Goal: Complete application form

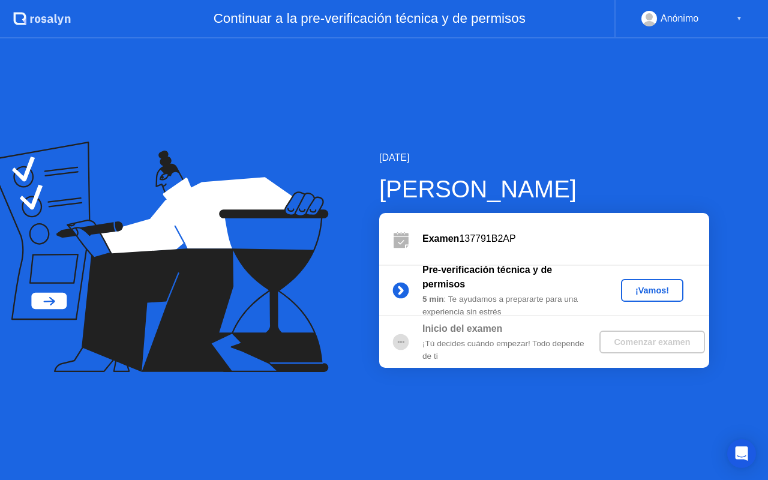
click at [657, 292] on div "¡Vamos!" at bounding box center [652, 290] width 53 height 10
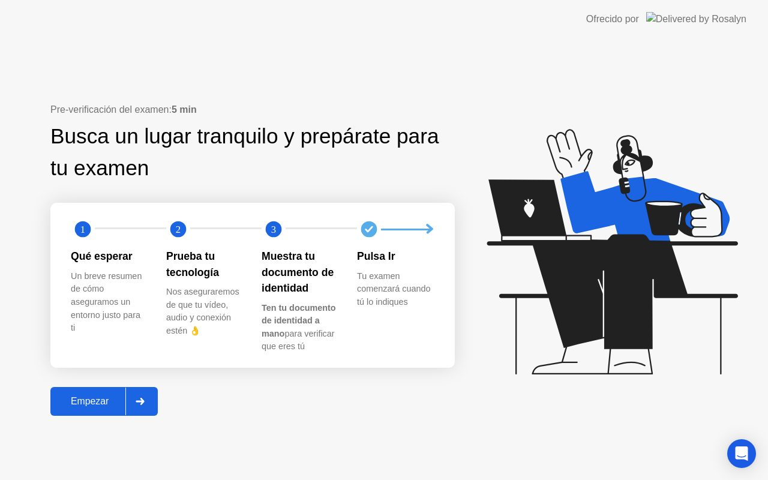
click at [83, 392] on button "Empezar" at bounding box center [103, 401] width 107 height 29
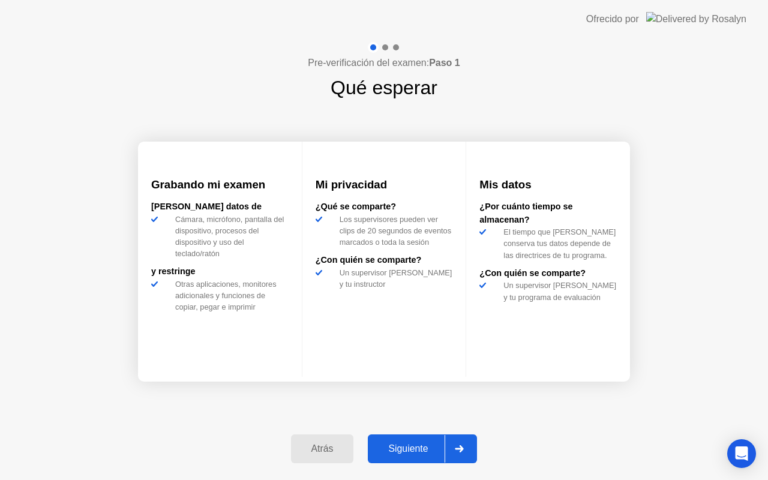
click at [407, 441] on button "Siguiente" at bounding box center [422, 448] width 109 height 29
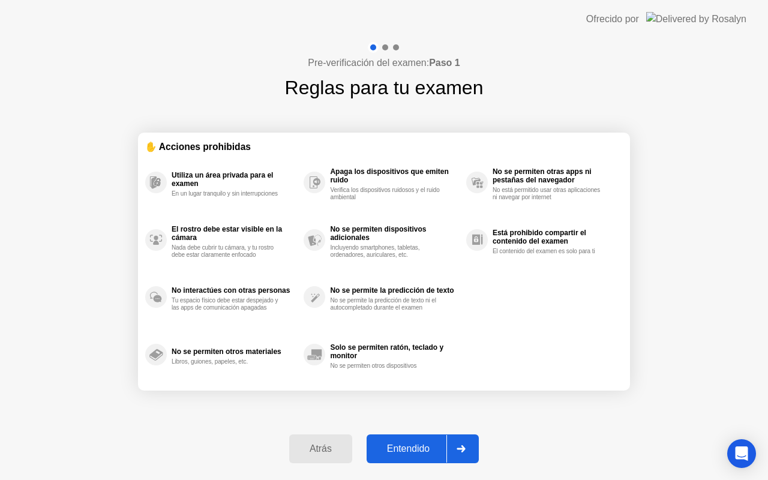
click at [402, 444] on div "Entendido" at bounding box center [408, 448] width 76 height 11
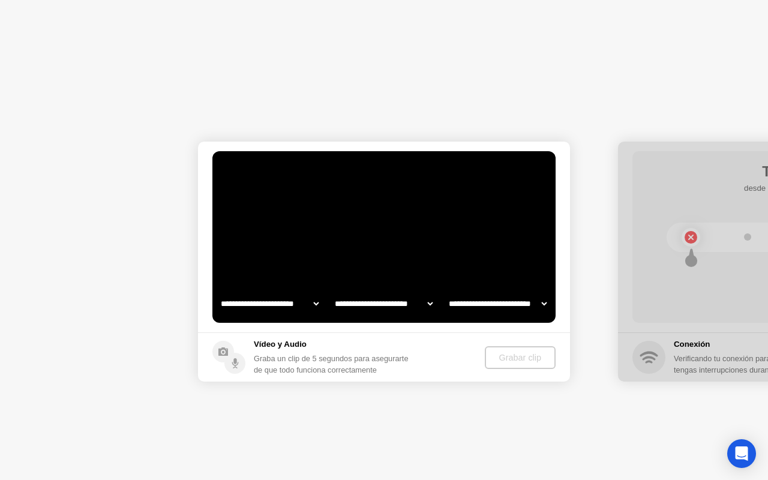
select select "**********"
select select "*******"
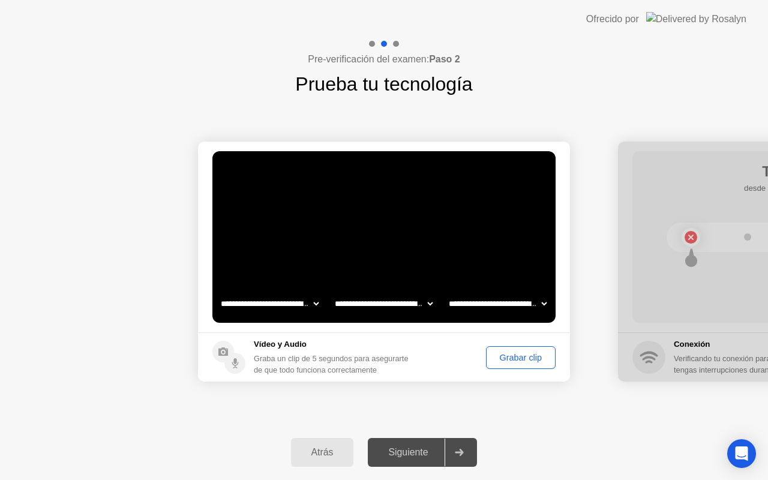
click at [517, 357] on div "Grabar clip" at bounding box center [520, 358] width 61 height 10
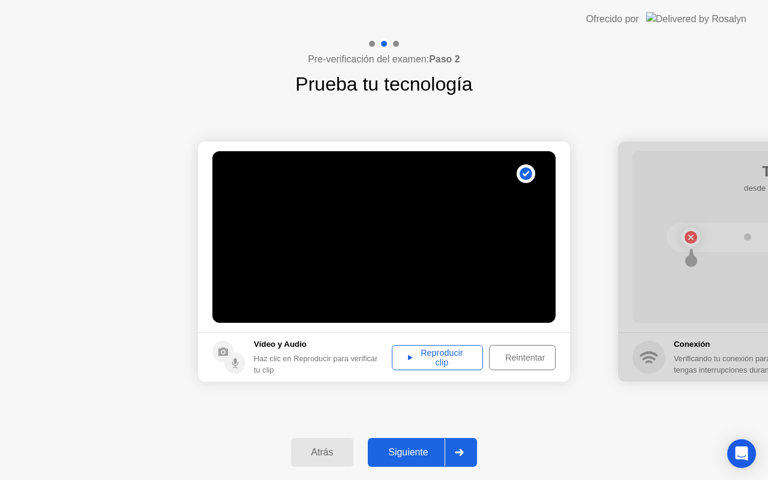
click at [450, 363] on div "Reproducir clip" at bounding box center [437, 357] width 83 height 19
click at [417, 447] on div "Siguiente" at bounding box center [407, 452] width 73 height 11
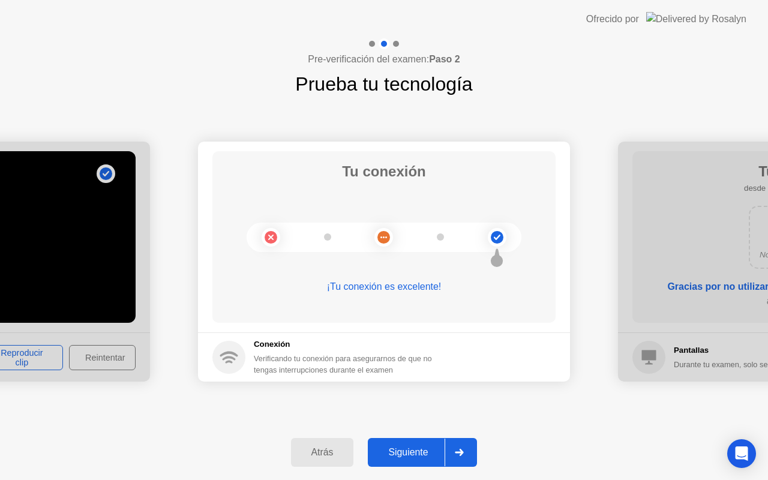
click at [419, 447] on div "Siguiente" at bounding box center [407, 452] width 73 height 11
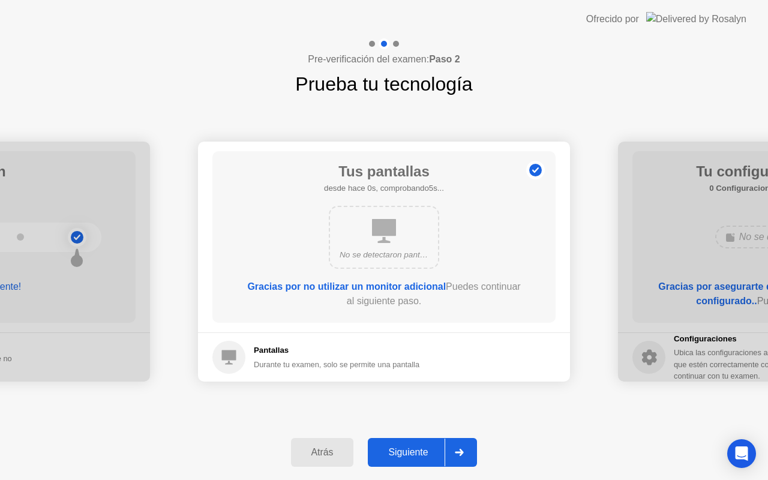
click at [411, 436] on div "Atrás Siguiente" at bounding box center [384, 452] width 768 height 55
click at [410, 447] on div "Siguiente" at bounding box center [407, 452] width 73 height 11
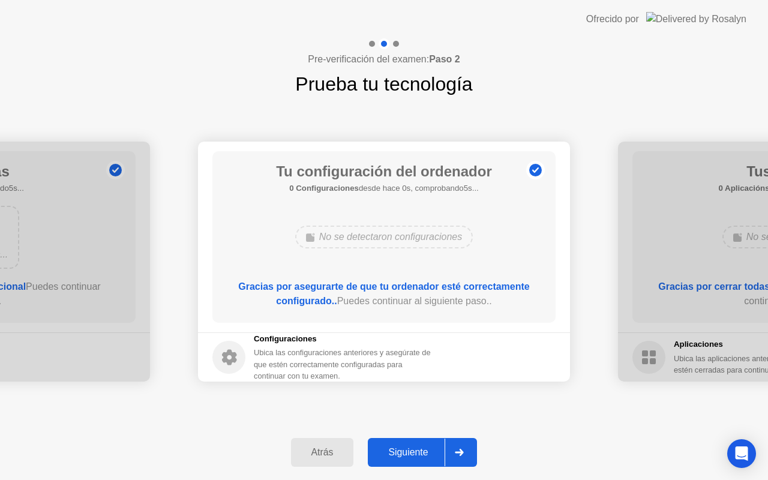
click at [407, 443] on button "Siguiente" at bounding box center [422, 452] width 109 height 29
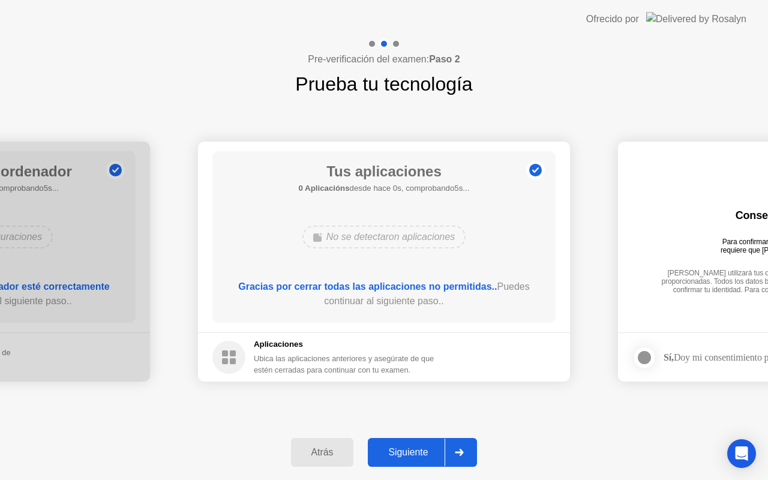
click at [407, 443] on button "Siguiente" at bounding box center [422, 452] width 109 height 29
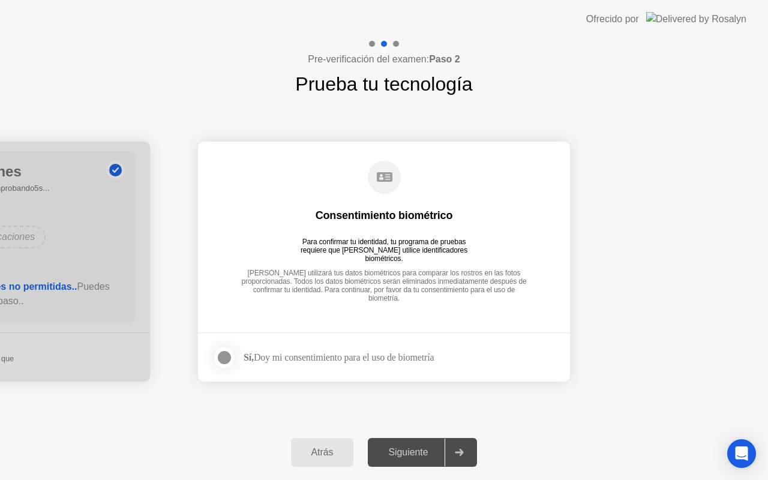
click at [229, 358] on div at bounding box center [224, 357] width 14 height 14
click at [398, 453] on div "Siguiente" at bounding box center [407, 452] width 73 height 11
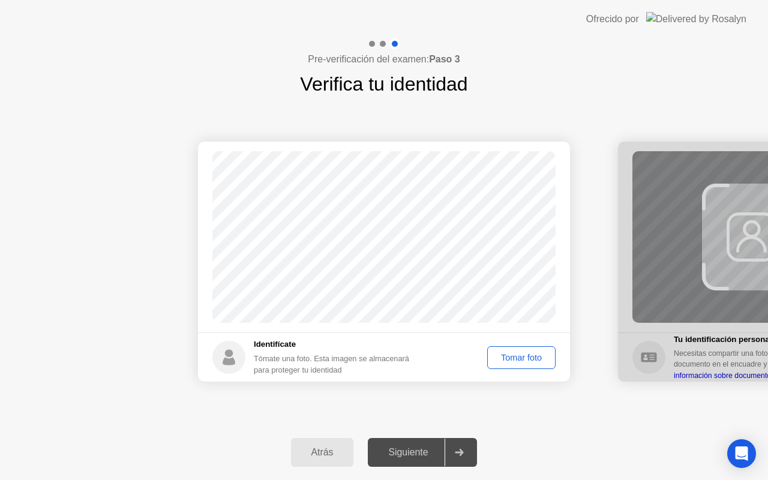
click at [503, 359] on div "Tomar foto" at bounding box center [521, 358] width 60 height 10
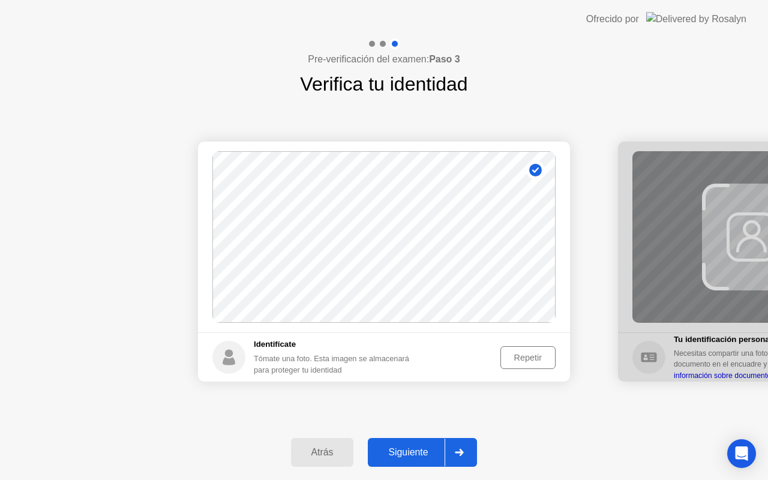
click at [397, 443] on button "Siguiente" at bounding box center [422, 452] width 109 height 29
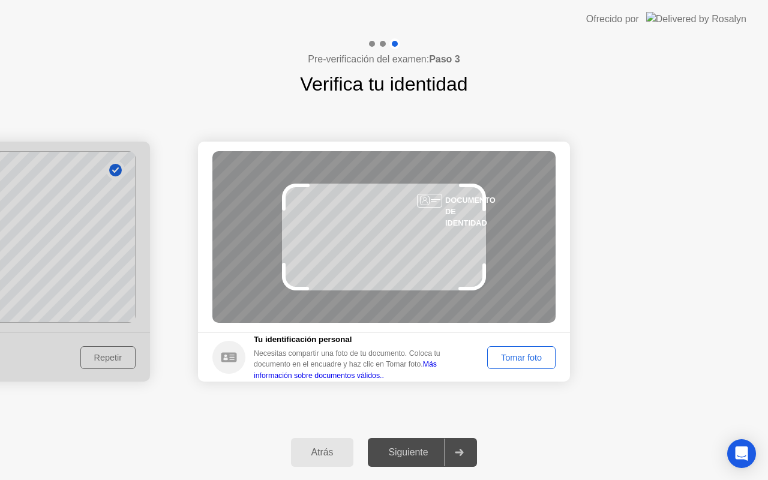
click at [501, 353] on div "Tomar foto" at bounding box center [521, 358] width 60 height 10
click at [501, 352] on div "Tomar foto" at bounding box center [515, 357] width 79 height 23
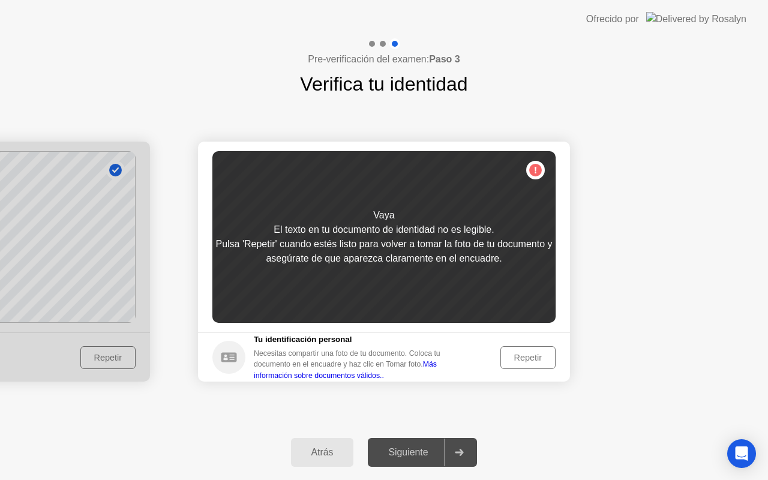
click at [500, 353] on button "Repetir" at bounding box center [527, 357] width 55 height 23
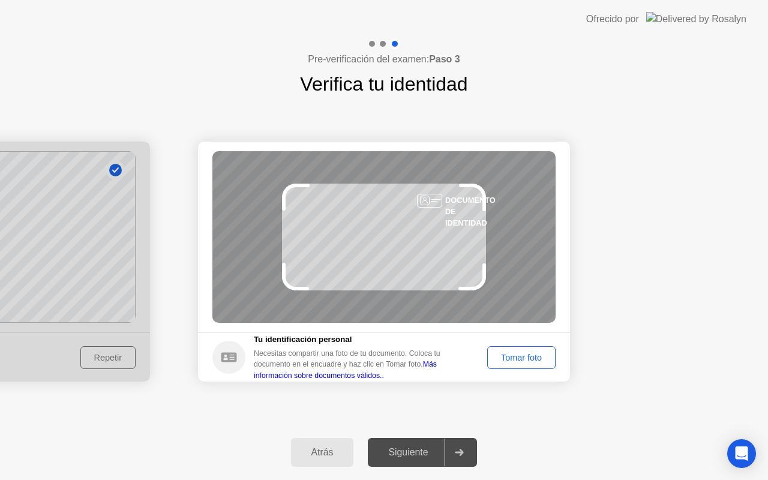
click at [496, 361] on div "Tomar foto" at bounding box center [521, 358] width 60 height 10
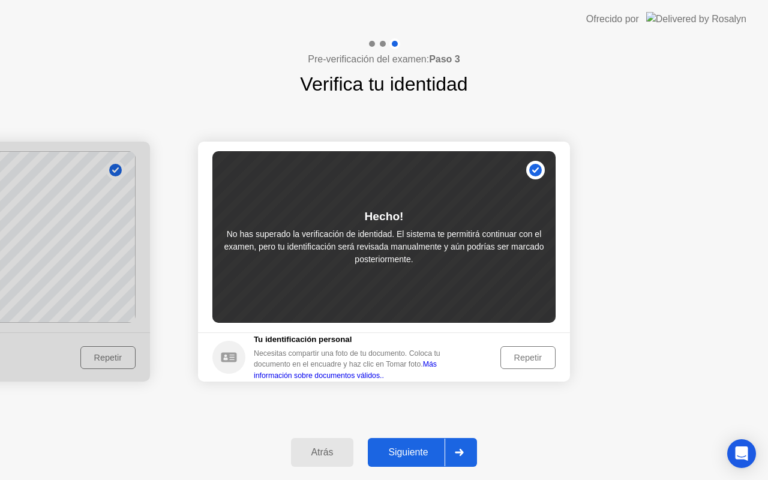
click at [425, 441] on button "Siguiente" at bounding box center [422, 452] width 109 height 29
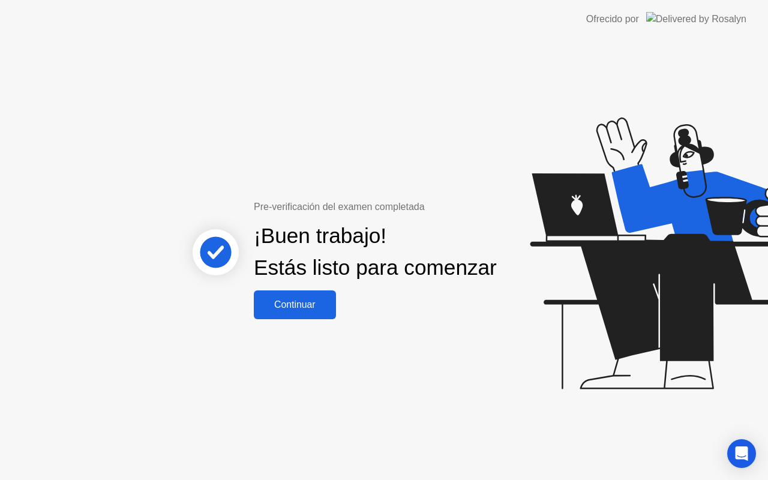
click at [306, 310] on div "Continuar" at bounding box center [294, 304] width 75 height 11
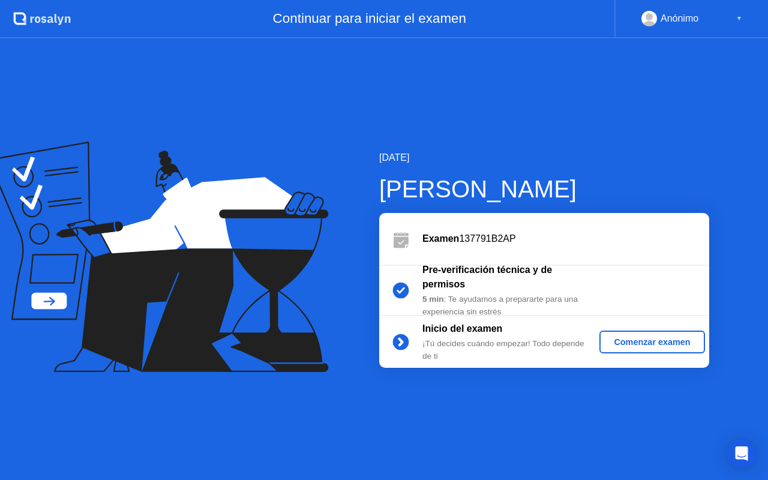
click at [621, 341] on div "Comenzar examen" at bounding box center [651, 342] width 95 height 10
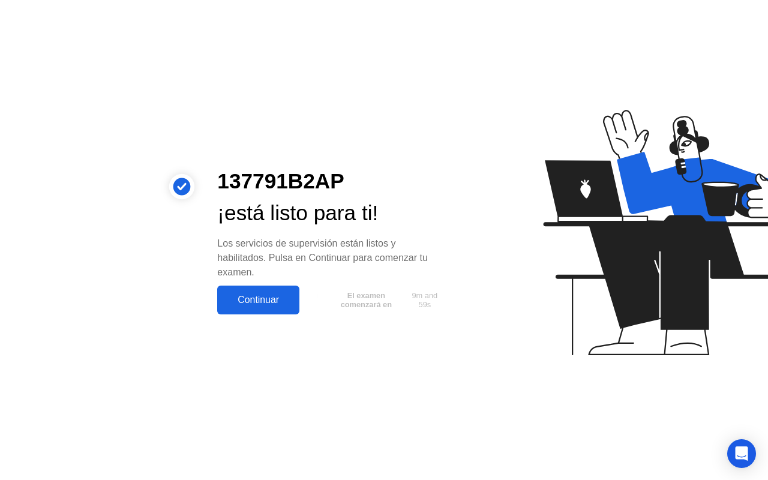
click at [279, 312] on button "Continuar" at bounding box center [258, 299] width 82 height 29
